Goal: Book appointment/travel/reservation

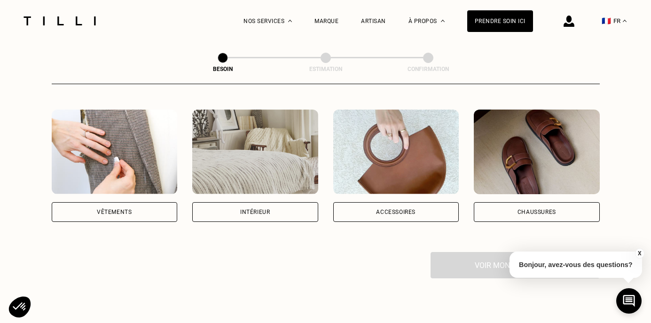
scroll to position [155, 0]
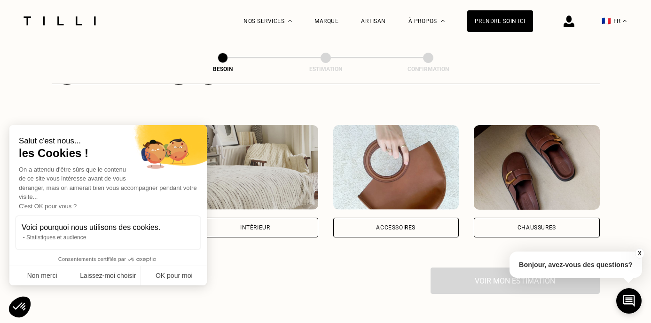
click at [172, 153] on div "Salut c'est nous... les Cookies ! On a attendu d'être sûrs que le contenu de ce…" at bounding box center [107, 205] width 197 height 160
click at [63, 277] on button "Non merci" at bounding box center [42, 276] width 66 height 20
click at [107, 225] on div "Vêtements" at bounding box center [114, 228] width 35 height 6
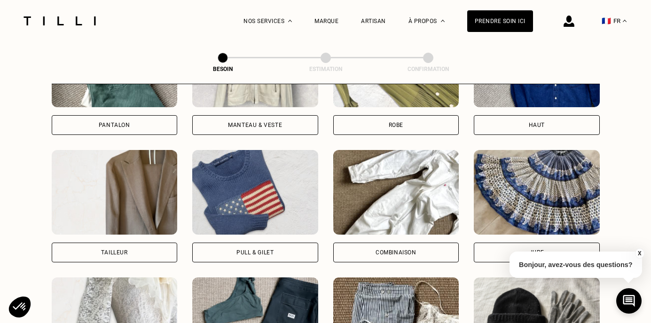
scroll to position [514, 0]
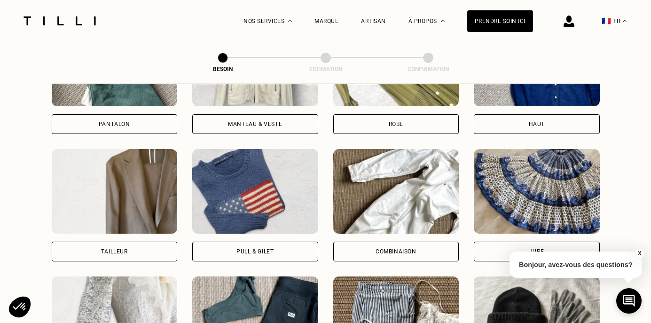
click at [504, 242] on div "Jupe" at bounding box center [537, 252] width 126 height 20
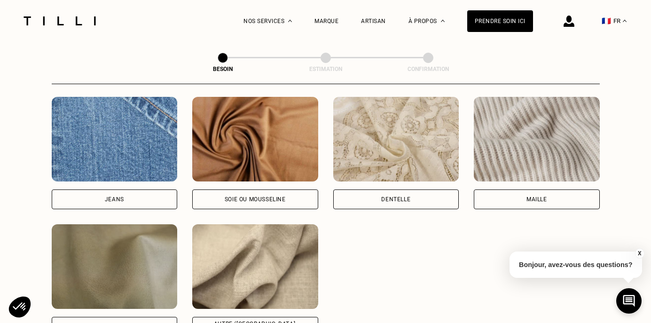
scroll to position [1047, 0]
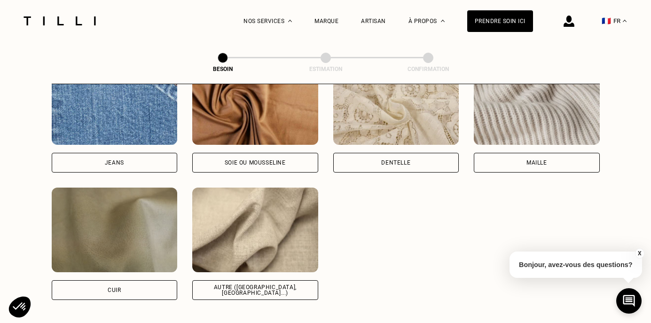
click at [119, 153] on div "Jeans" at bounding box center [115, 163] width 126 height 20
select select "FR"
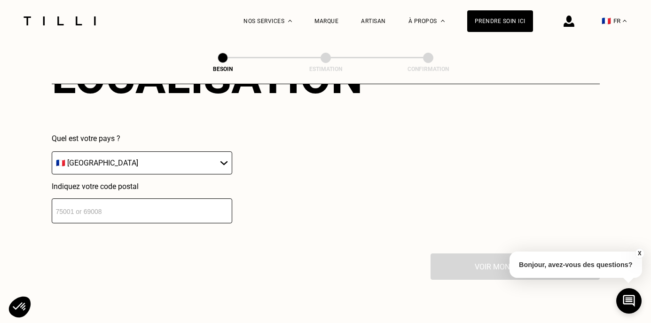
scroll to position [1361, 0]
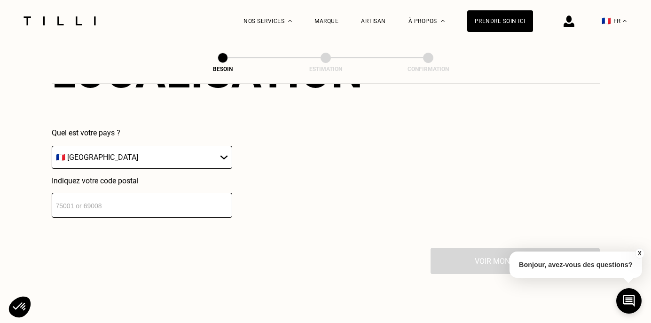
click at [177, 193] on input "number" at bounding box center [142, 205] width 181 height 25
type input "7"
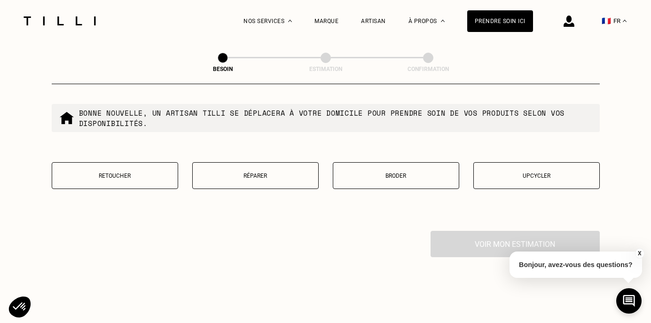
scroll to position [1623, 0]
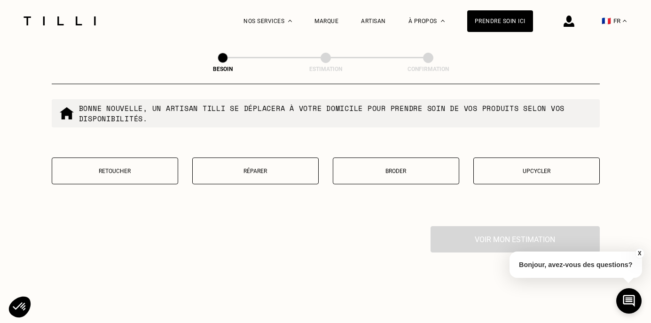
type input "75001"
click at [126, 174] on button "Retoucher" at bounding box center [115, 171] width 126 height 27
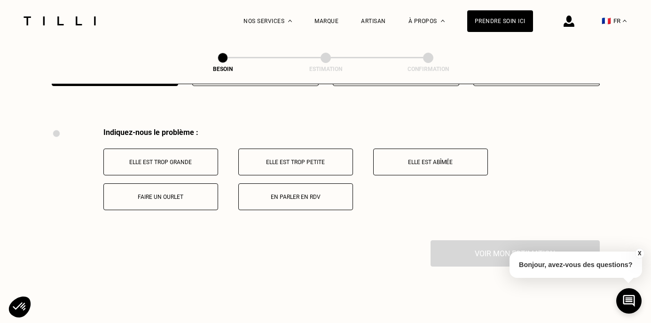
scroll to position [1735, 0]
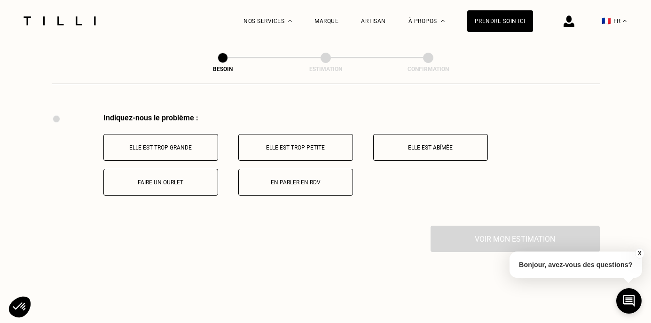
click at [176, 179] on p "Faire un ourlet" at bounding box center [161, 182] width 104 height 7
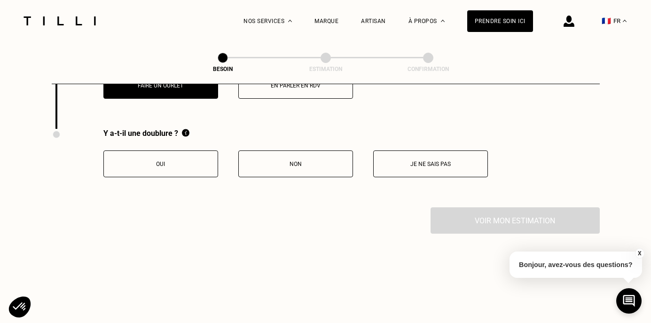
scroll to position [1848, 0]
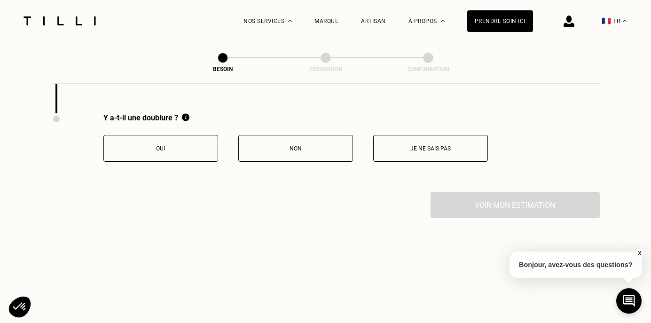
click at [309, 135] on button "Non" at bounding box center [295, 148] width 115 height 27
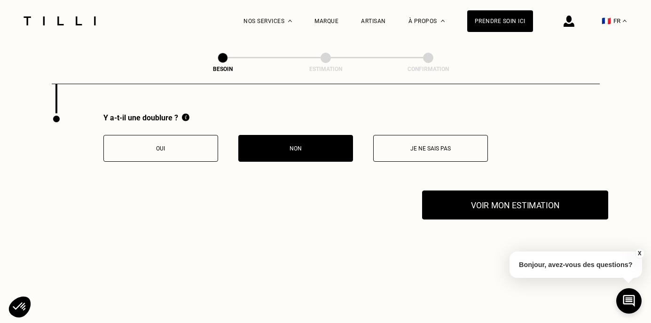
click at [457, 204] on button "Voir mon estimation" at bounding box center [515, 204] width 186 height 29
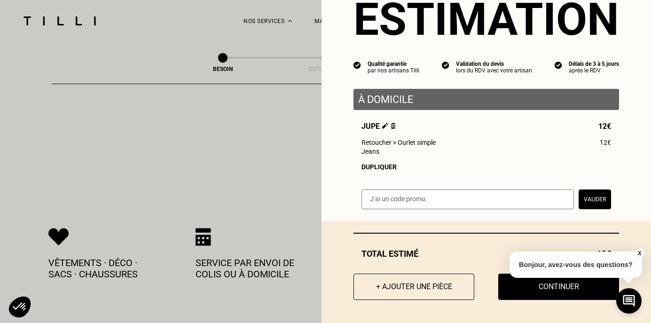
scroll to position [1951, 0]
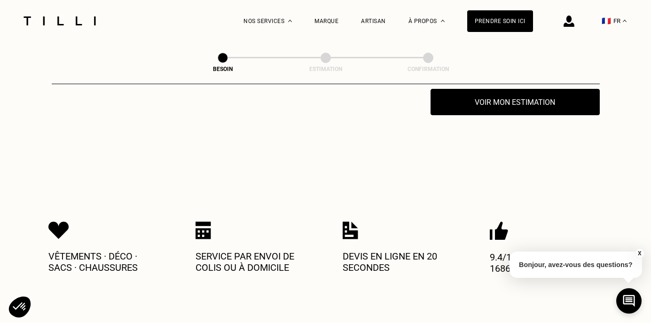
click at [639, 255] on button "X" at bounding box center [639, 253] width 9 height 10
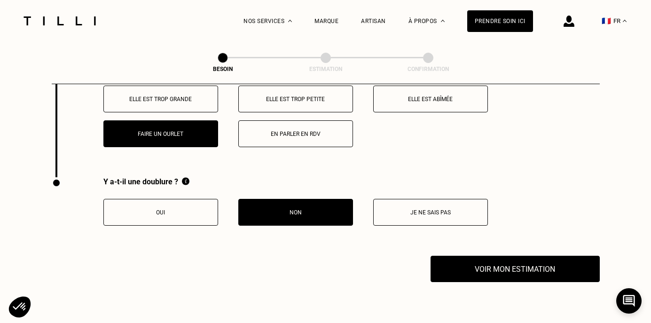
scroll to position [1785, 0]
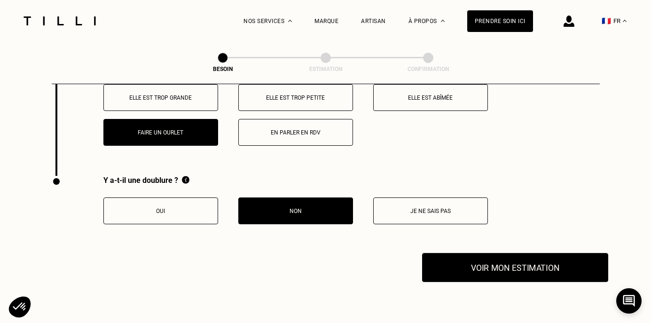
click at [456, 255] on button "Voir mon estimation" at bounding box center [515, 267] width 186 height 29
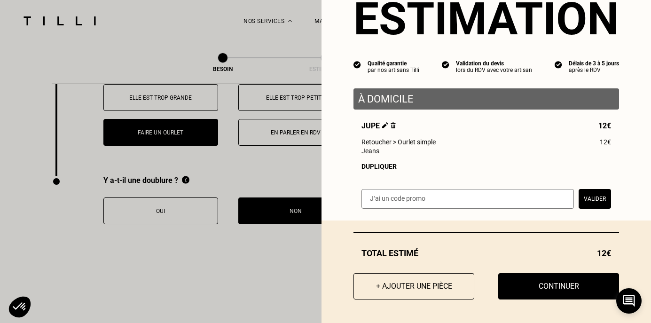
scroll to position [37, 0]
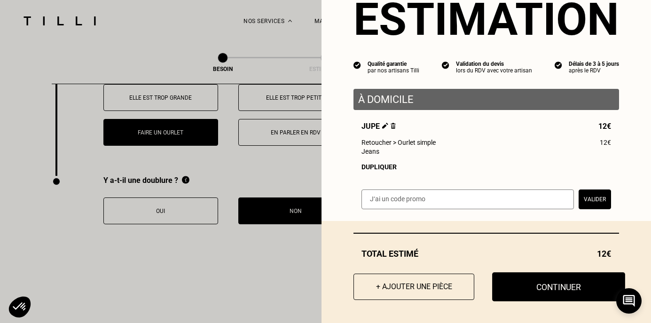
click at [535, 285] on button "Continuer" at bounding box center [558, 286] width 133 height 29
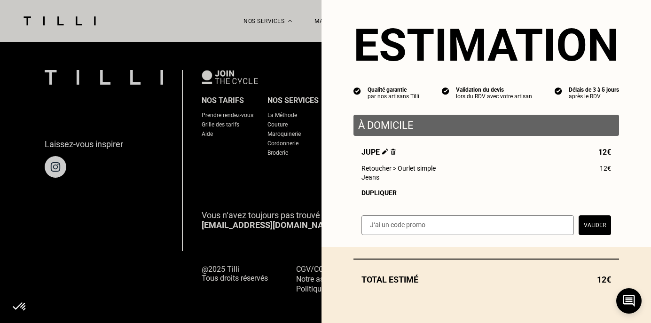
scroll to position [11, 0]
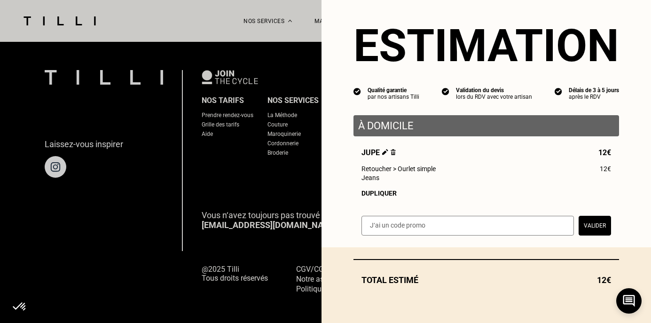
select select "FR"
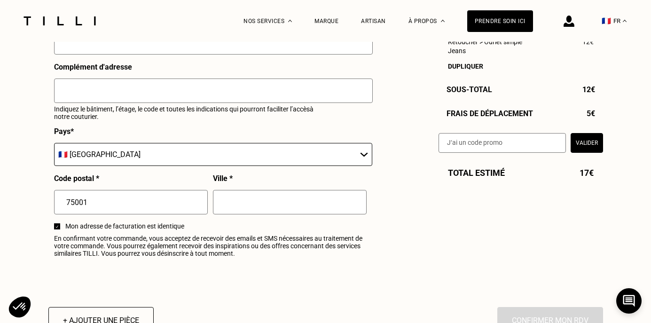
scroll to position [1067, 0]
